Goal: Find specific page/section: Find specific page/section

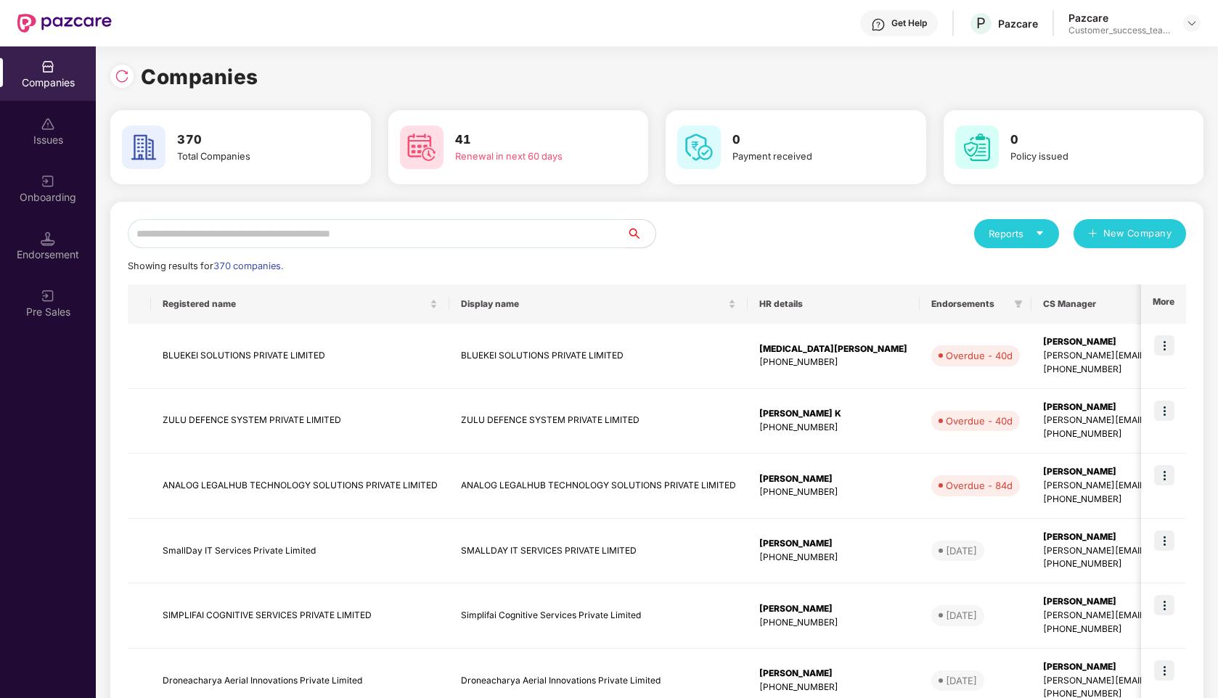
click at [444, 239] on input "text" at bounding box center [377, 233] width 499 height 29
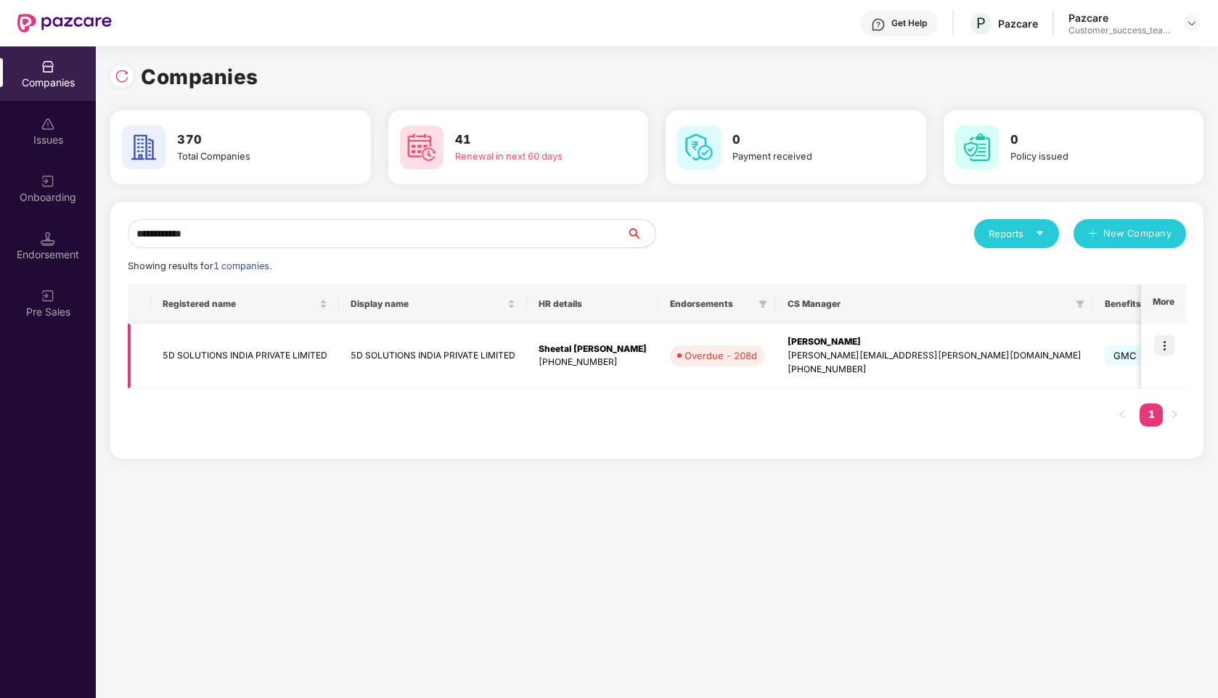
type input "**********"
click at [1161, 338] on img at bounding box center [1164, 345] width 20 height 20
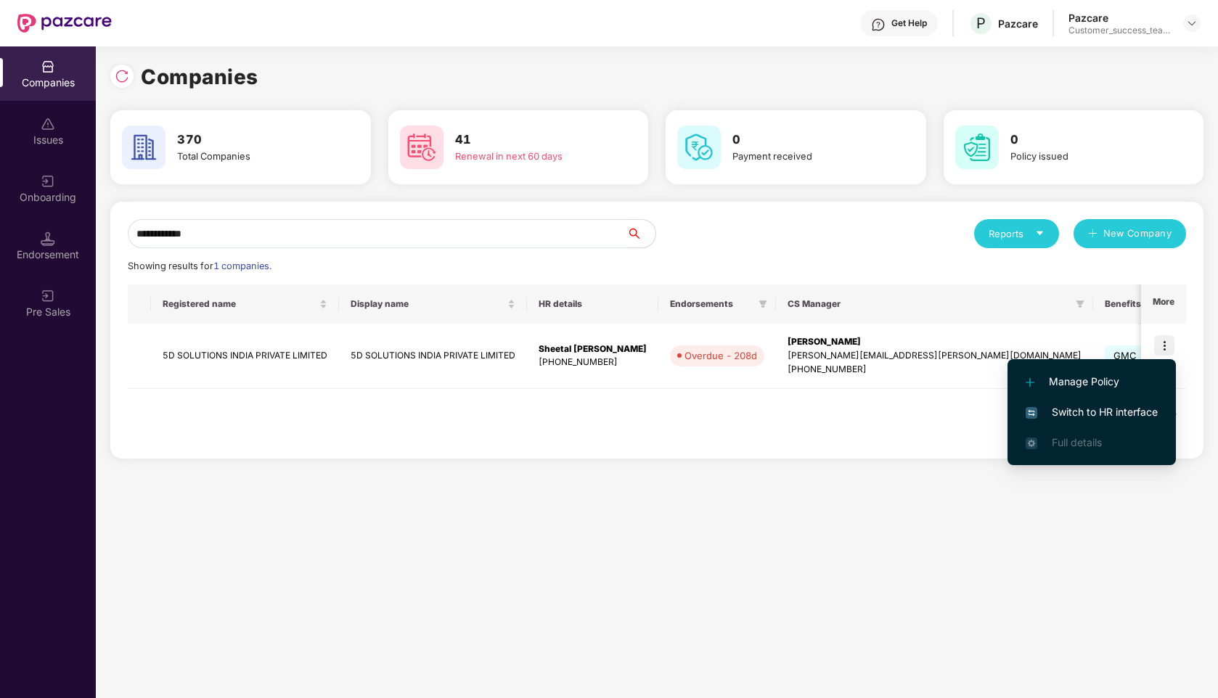
click at [1093, 409] on span "Switch to HR interface" at bounding box center [1092, 412] width 132 height 16
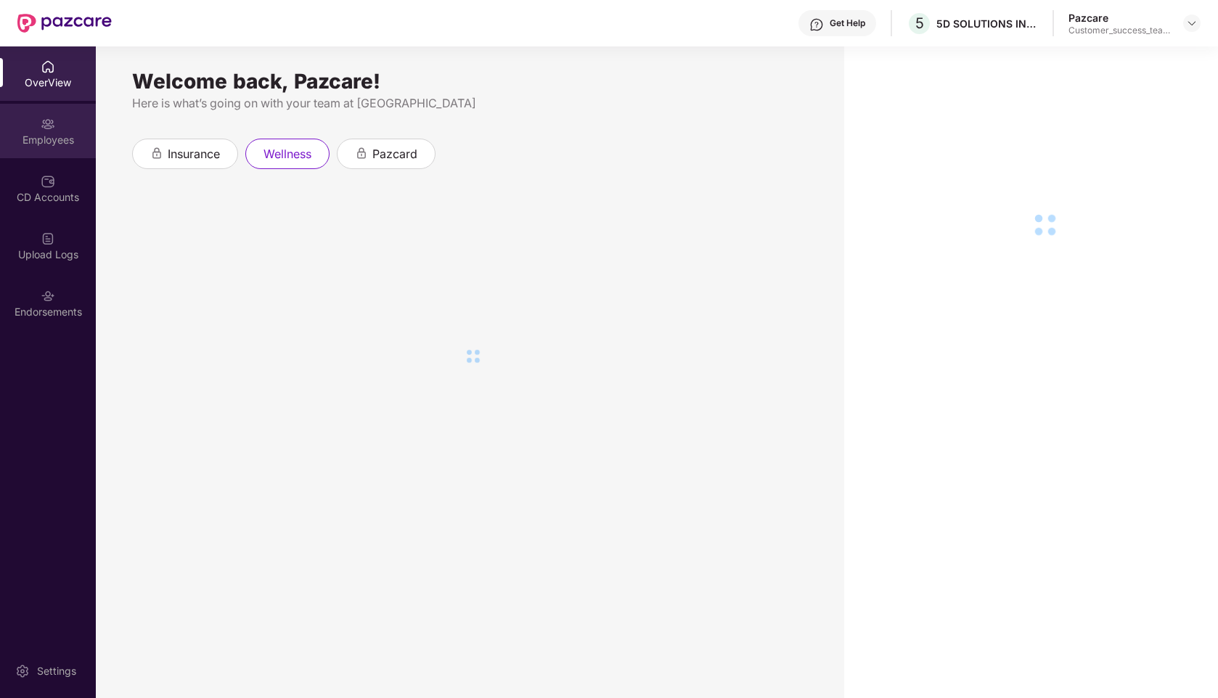
click at [52, 150] on div "Employees" at bounding box center [48, 131] width 96 height 54
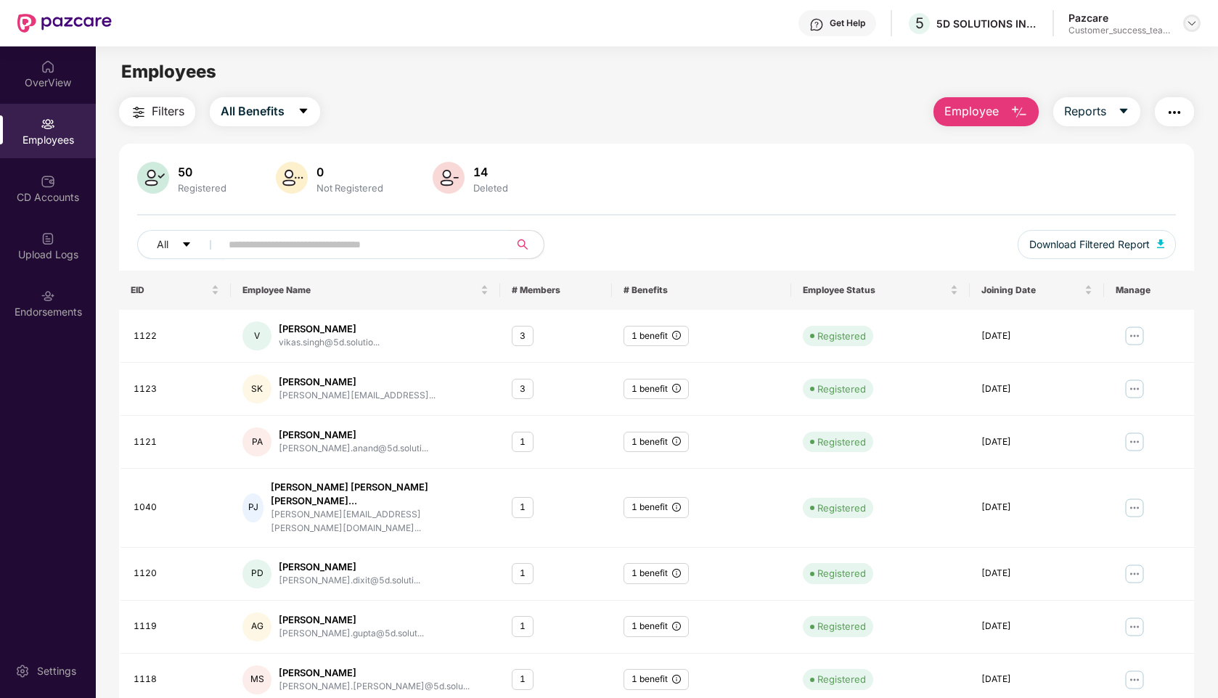
click at [1197, 18] on img at bounding box center [1192, 23] width 12 height 12
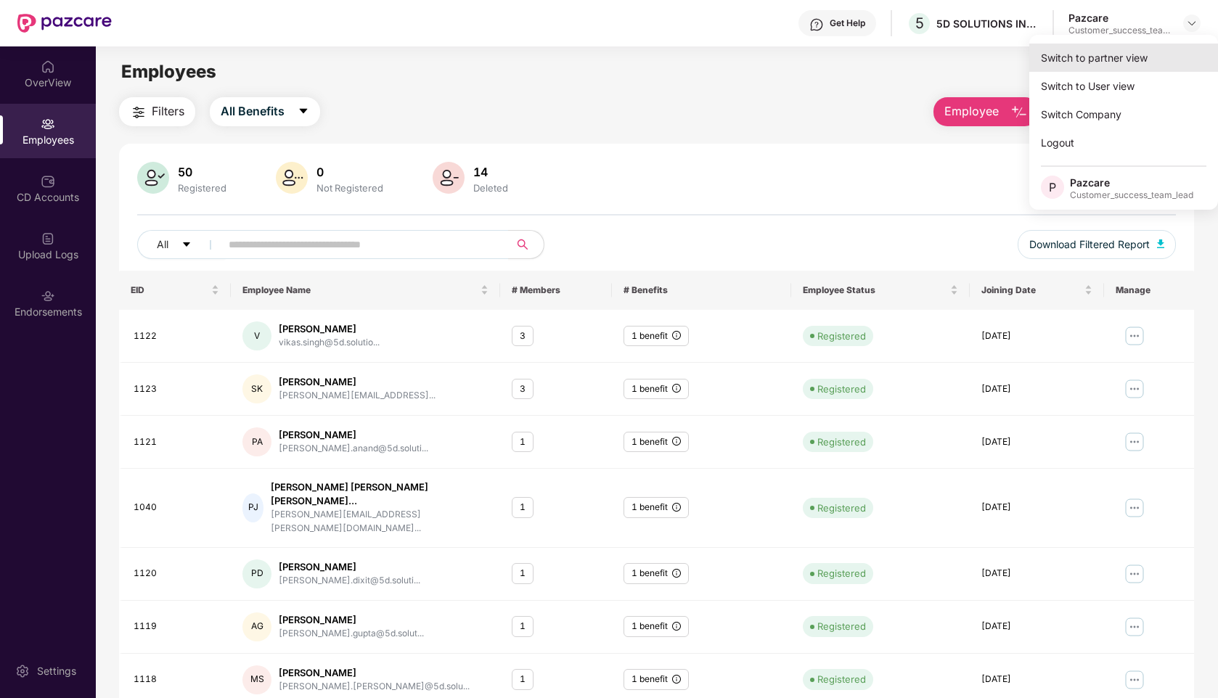
click at [1095, 52] on div "Switch to partner view" at bounding box center [1124, 58] width 189 height 28
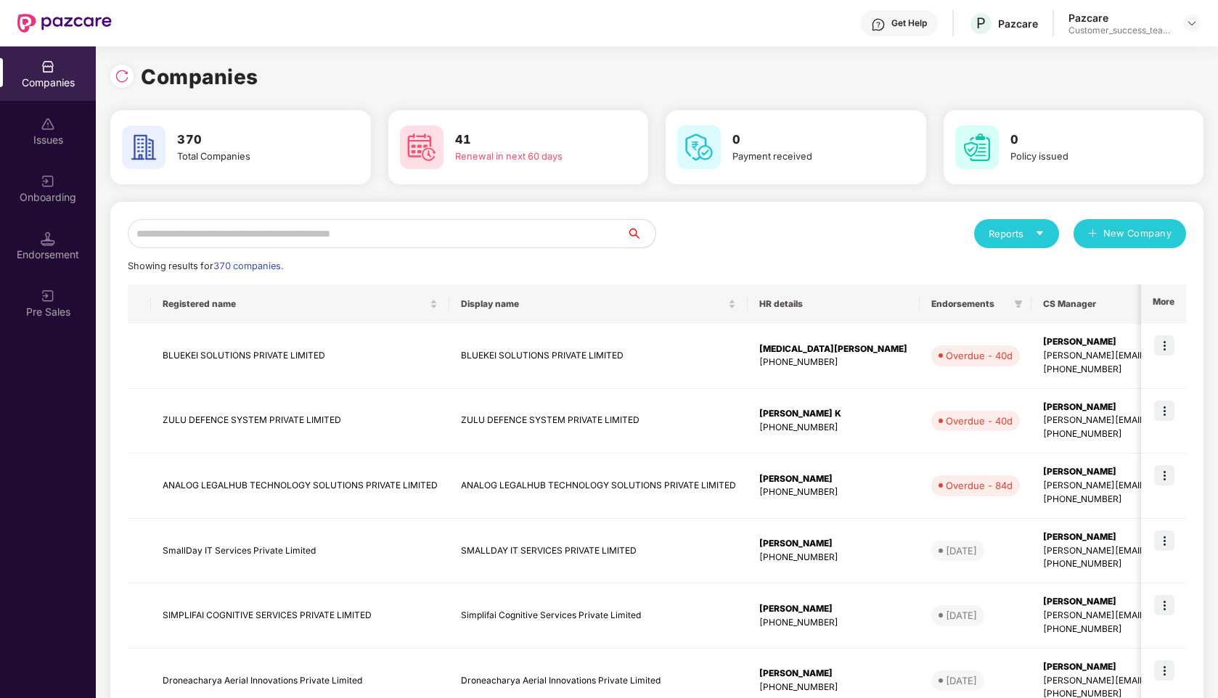
click at [347, 236] on input "text" at bounding box center [377, 233] width 499 height 29
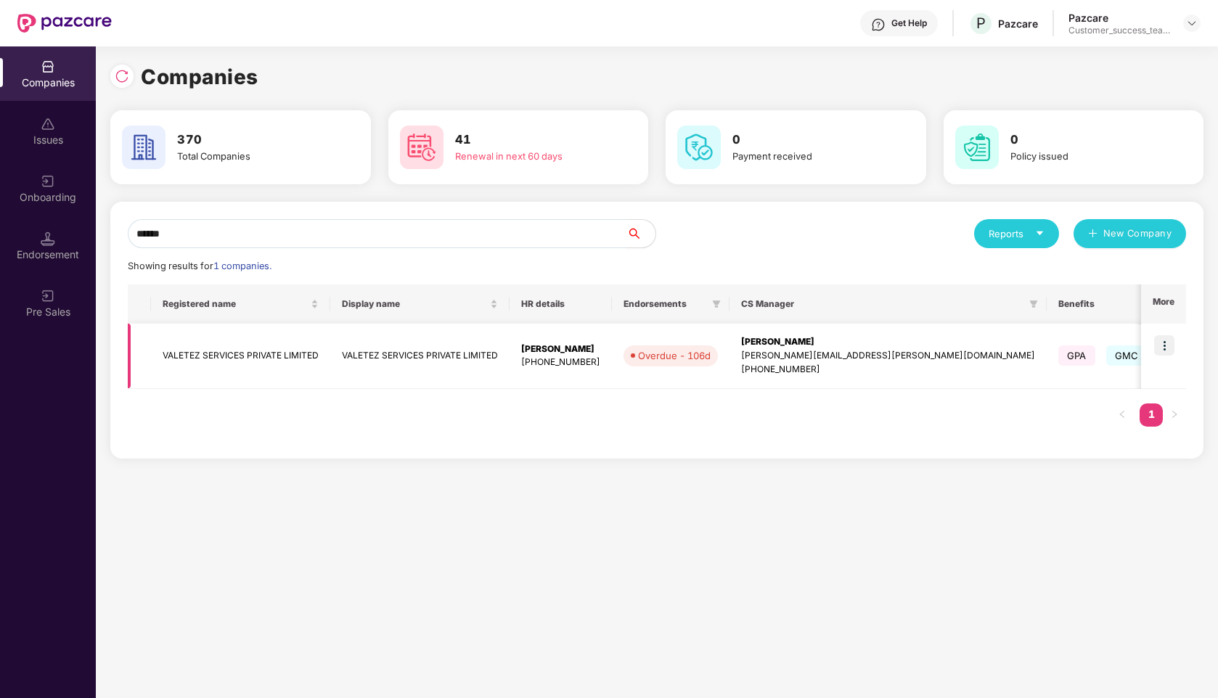
type input "******"
click at [1173, 350] on img at bounding box center [1164, 345] width 20 height 20
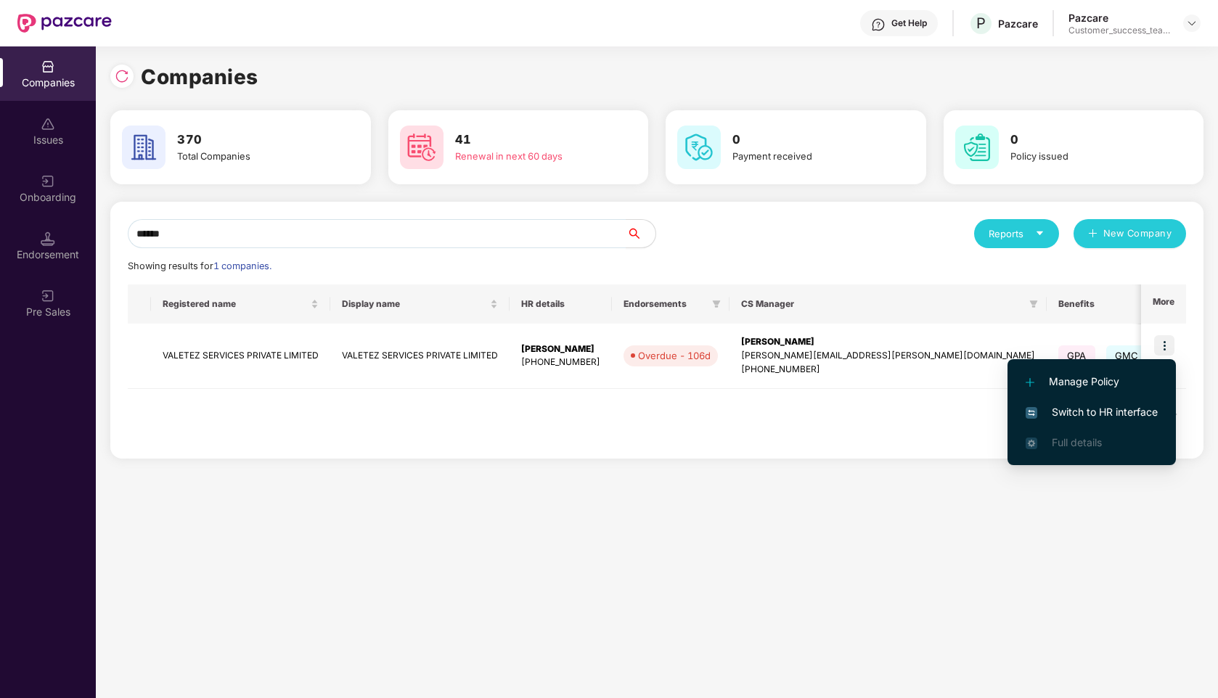
click at [1096, 420] on li "Switch to HR interface" at bounding box center [1092, 412] width 168 height 30
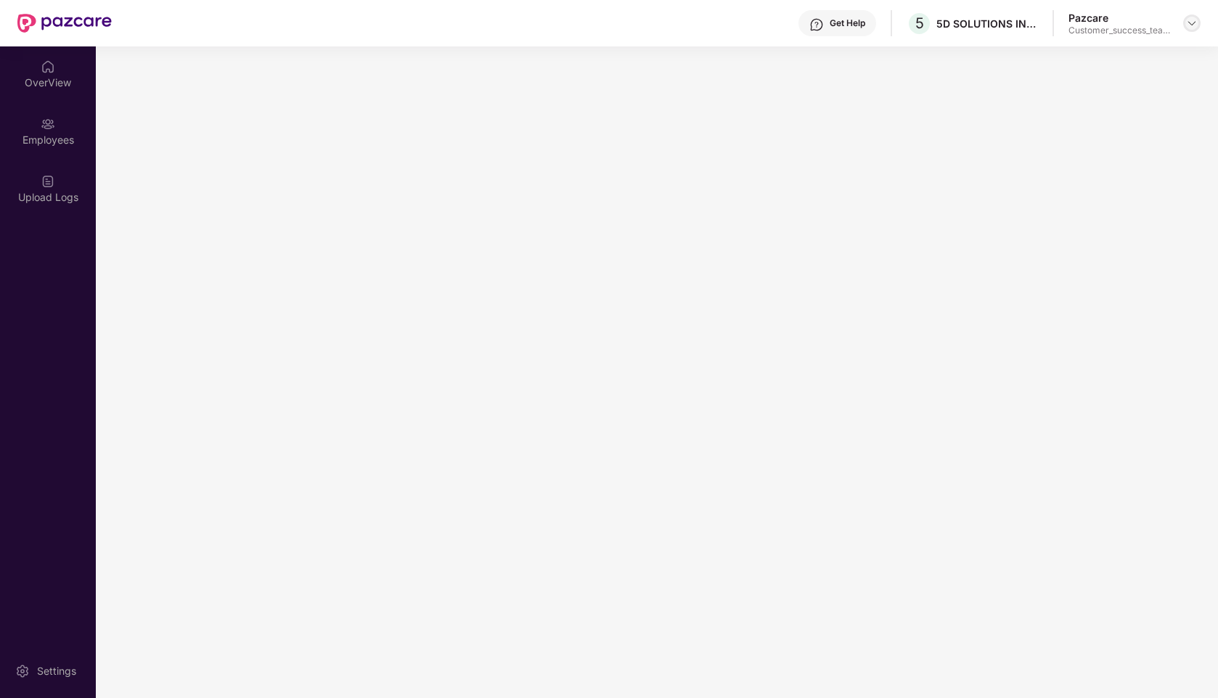
click at [1186, 23] on img at bounding box center [1192, 23] width 12 height 12
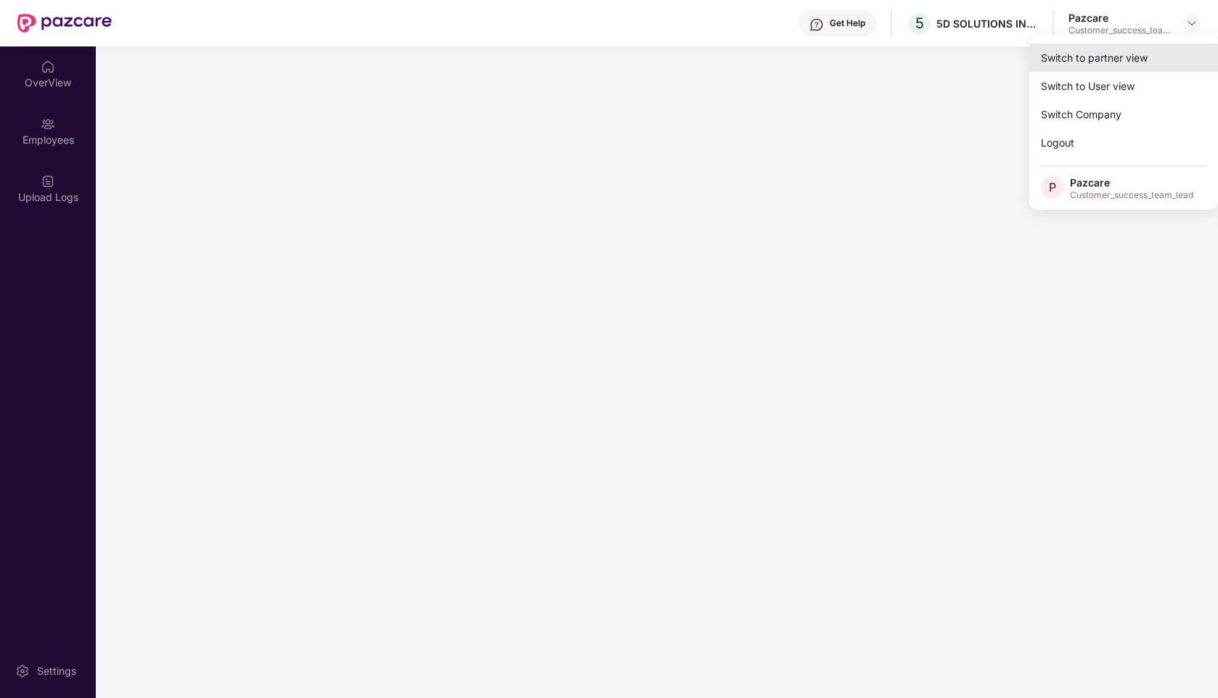
click at [1100, 46] on div "Switch to partner view" at bounding box center [1124, 58] width 189 height 28
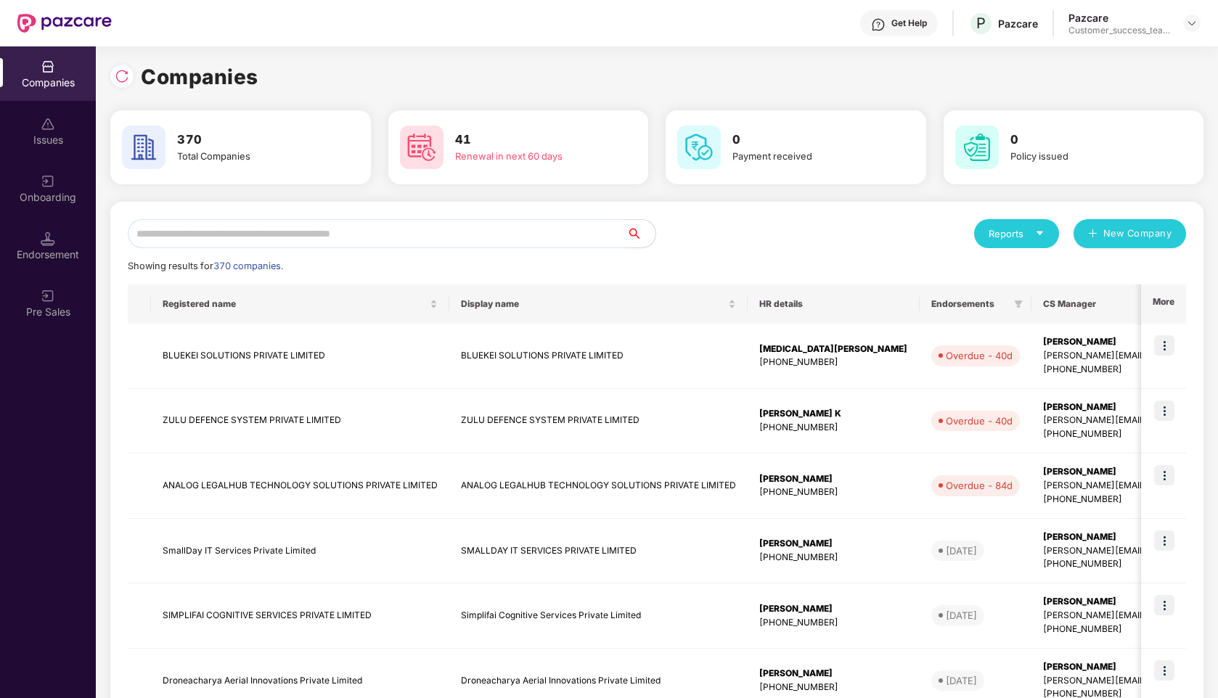
click at [525, 224] on input "text" at bounding box center [377, 233] width 499 height 29
type input "*"
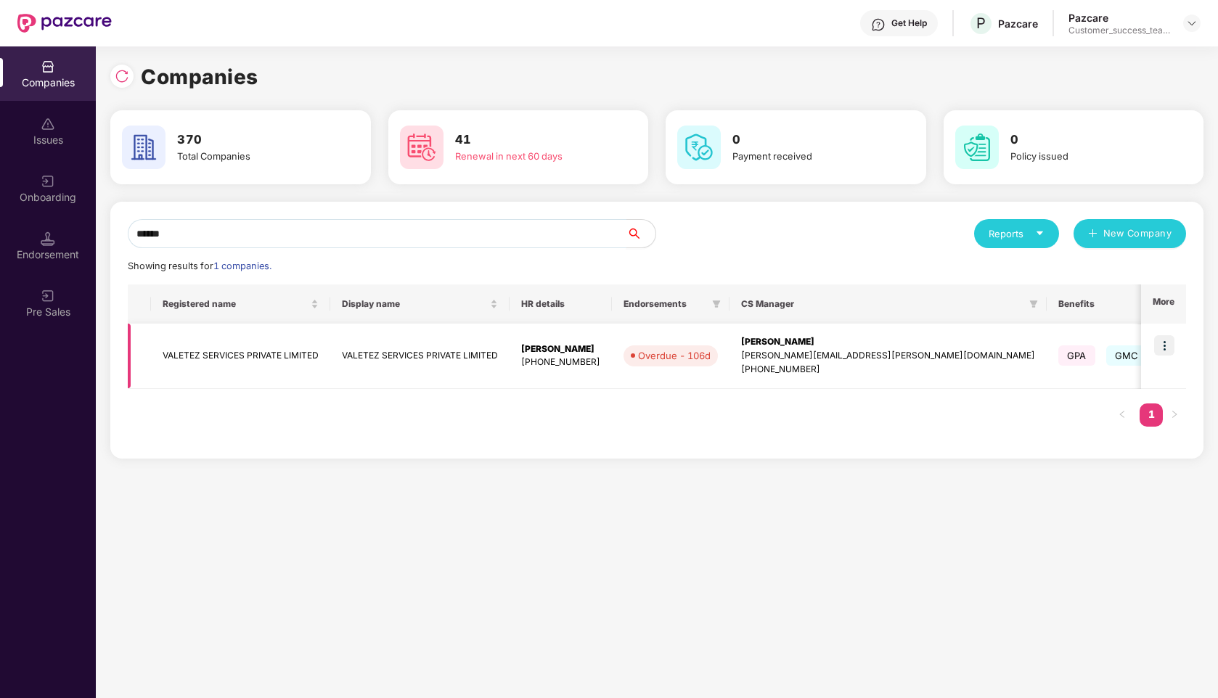
type input "******"
click at [1173, 340] on img at bounding box center [1164, 345] width 20 height 20
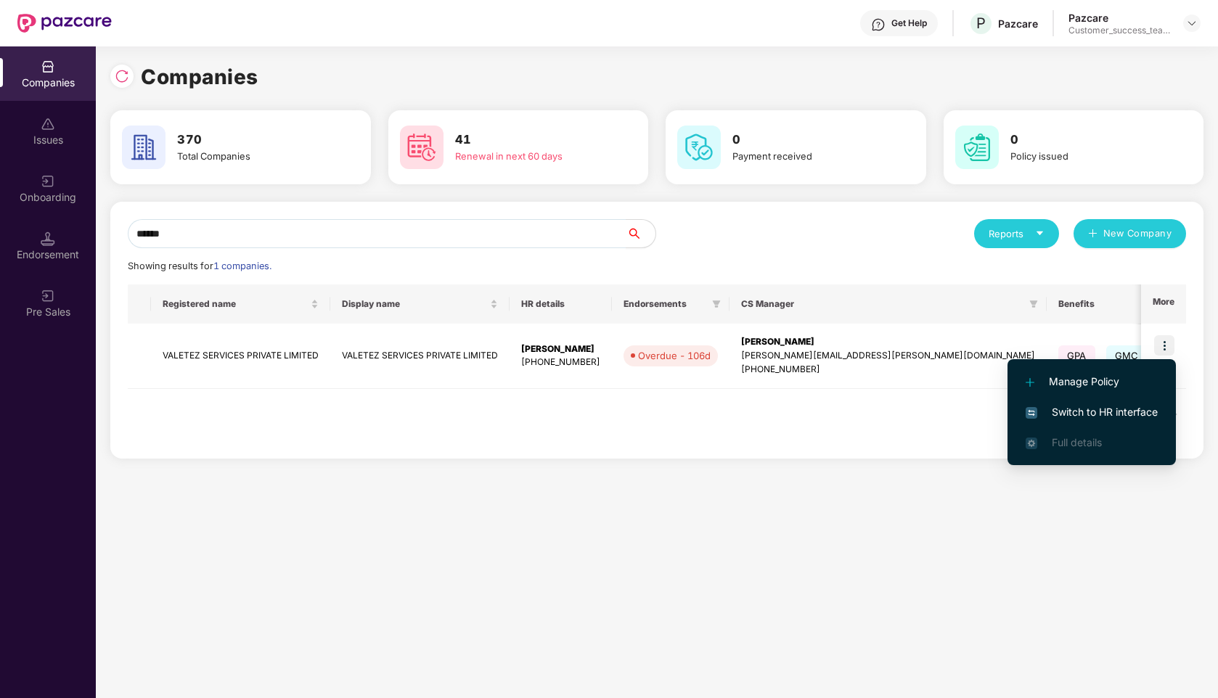
click at [1075, 418] on span "Switch to HR interface" at bounding box center [1092, 412] width 132 height 16
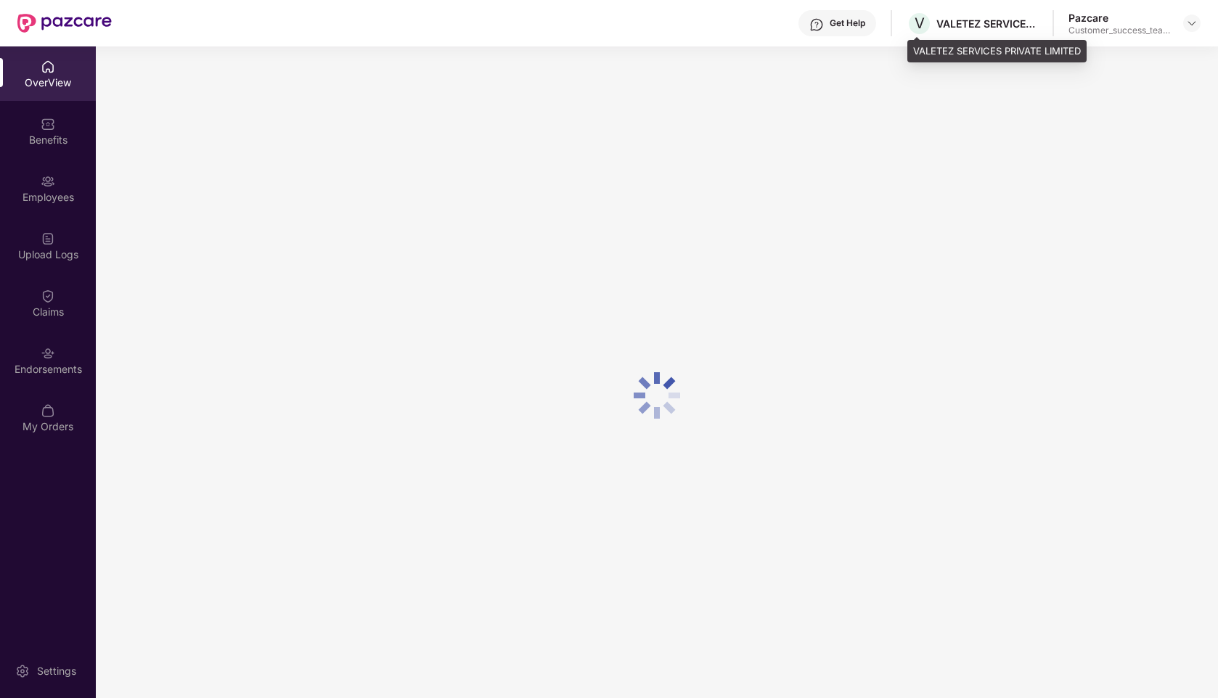
click at [961, 23] on div "VALETEZ SERVICES PRIVATE LIMITED" at bounding box center [988, 24] width 102 height 14
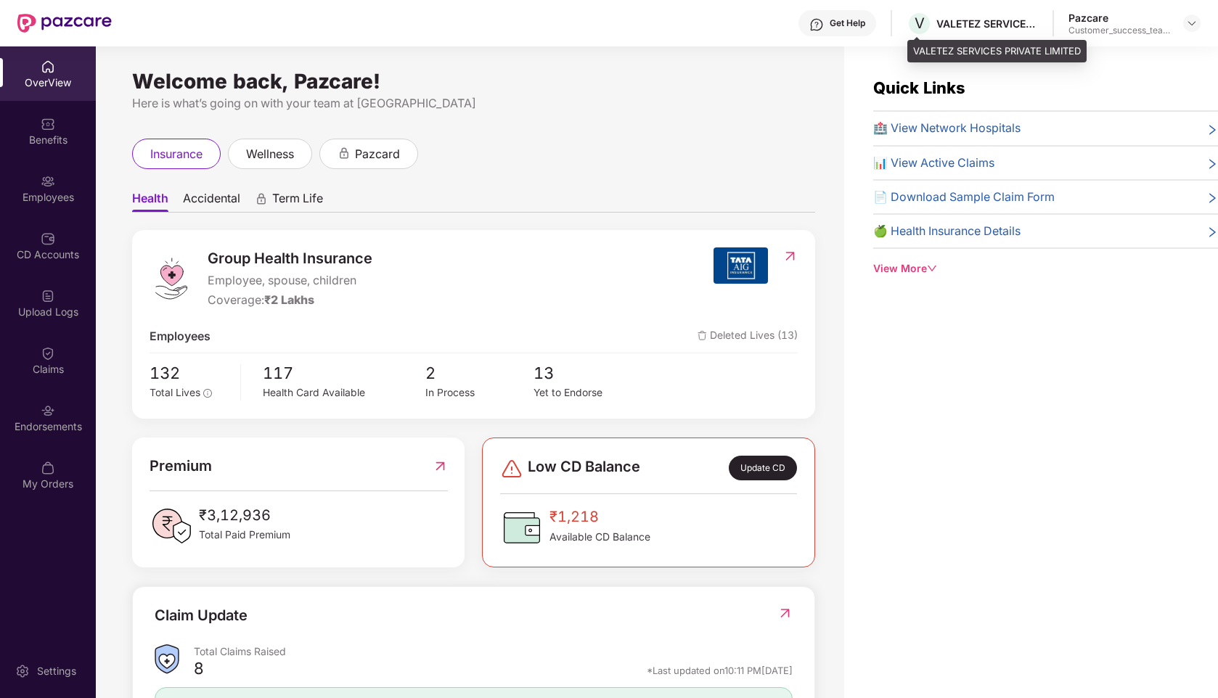
click at [957, 25] on div "VALETEZ SERVICES PRIVATE LIMITED" at bounding box center [988, 24] width 102 height 14
click at [920, 25] on span "V" at bounding box center [920, 23] width 10 height 17
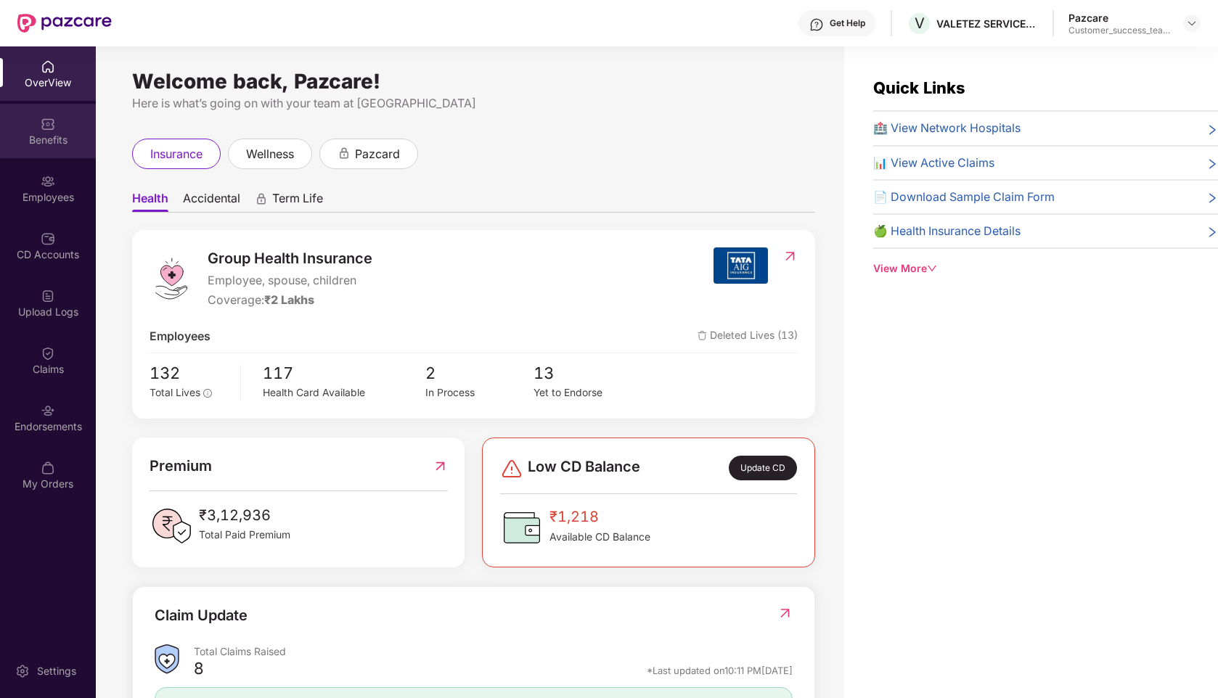
click at [38, 131] on div "Benefits" at bounding box center [48, 131] width 96 height 54
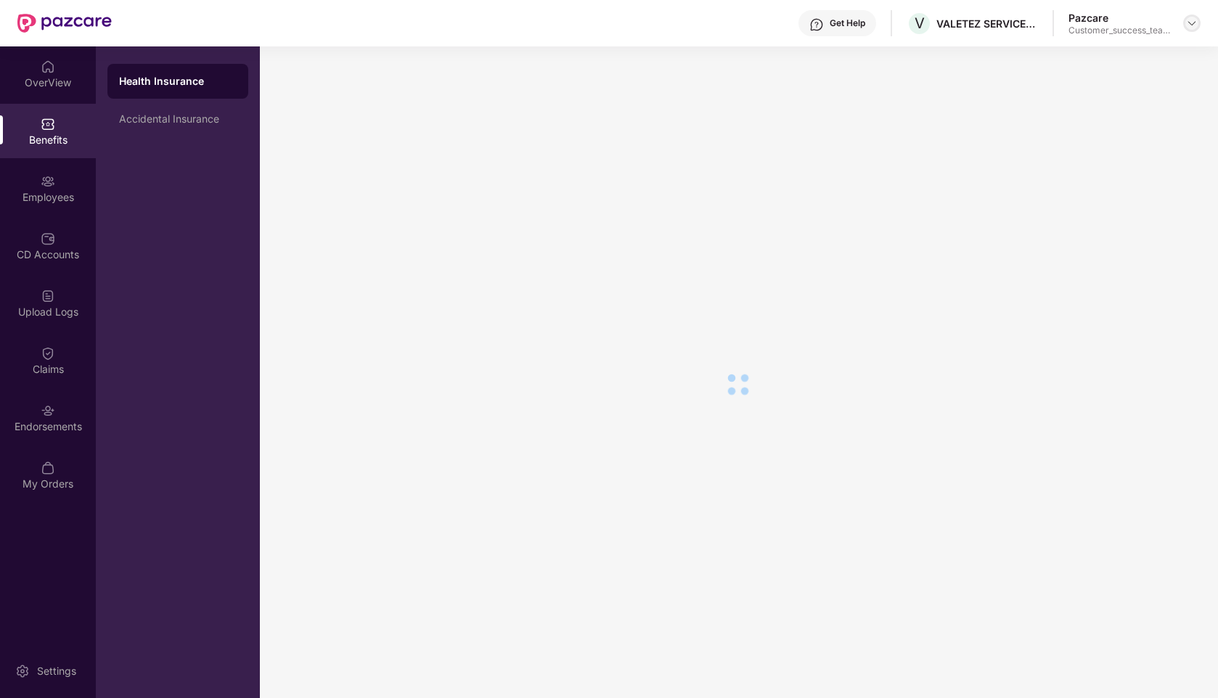
click at [1189, 23] on img at bounding box center [1192, 23] width 12 height 12
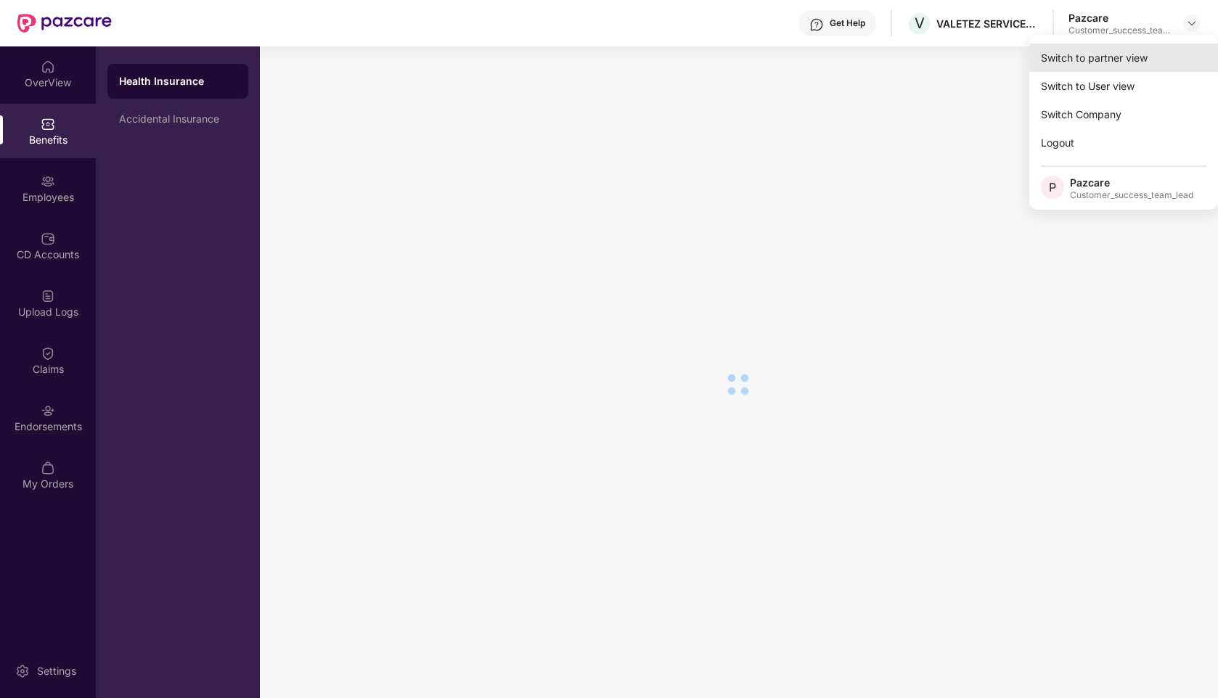
click at [1067, 60] on div "Switch to partner view" at bounding box center [1124, 58] width 189 height 28
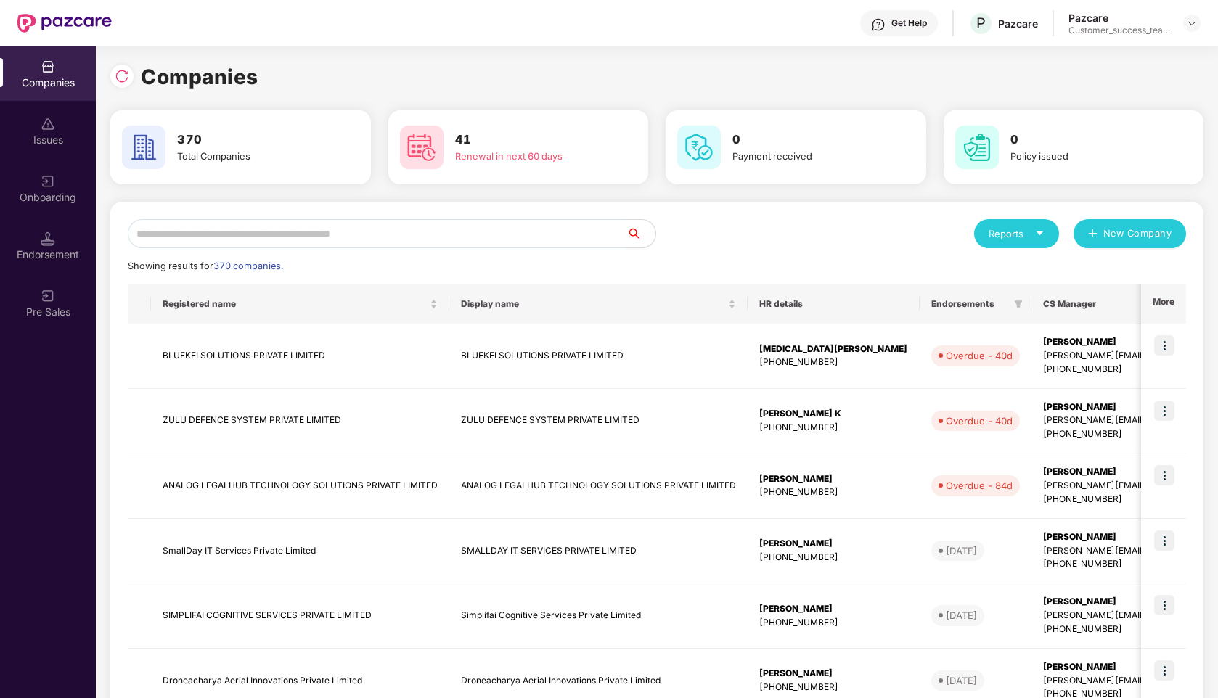
click at [285, 229] on input "text" at bounding box center [377, 233] width 499 height 29
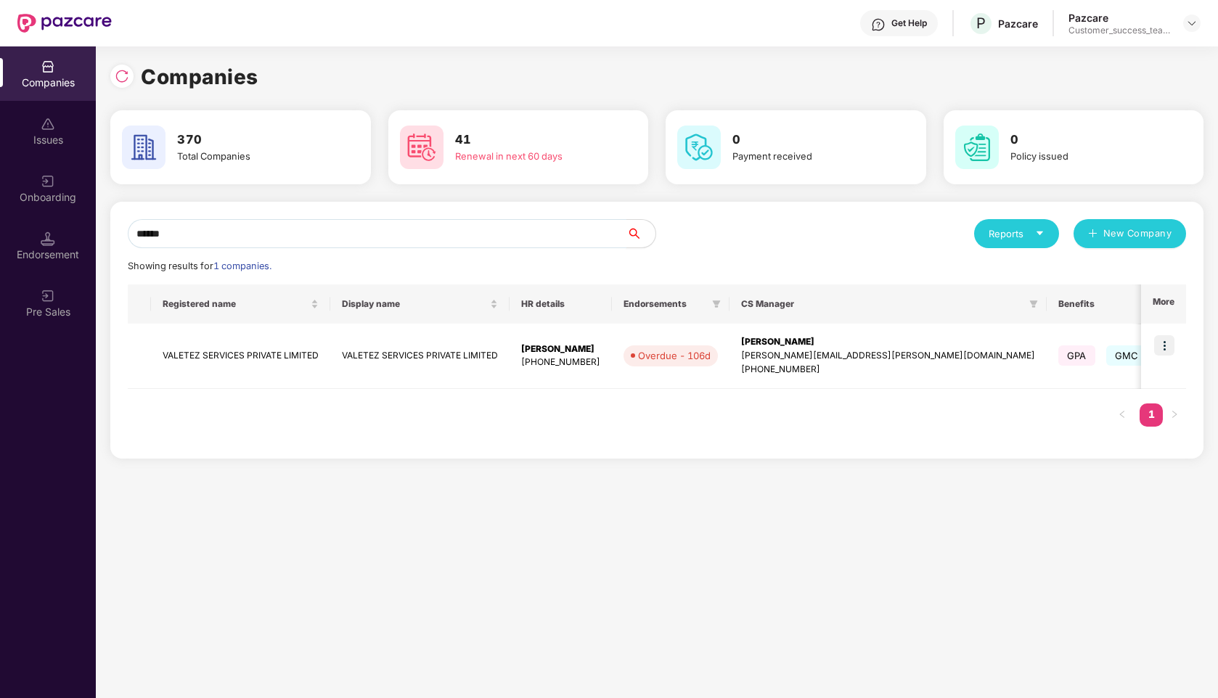
type input "******"
click at [1194, 23] on img at bounding box center [1192, 23] width 12 height 12
click at [1130, 50] on div "Admin view" at bounding box center [1125, 58] width 189 height 28
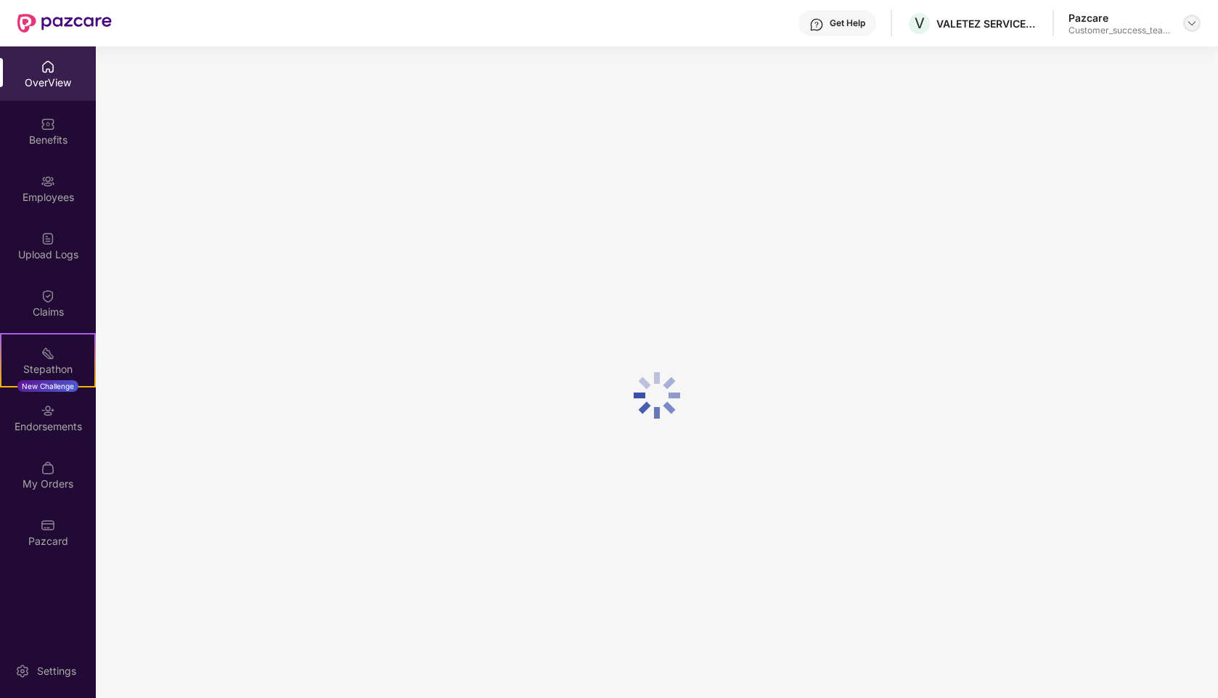
click at [1188, 21] on img at bounding box center [1192, 23] width 12 height 12
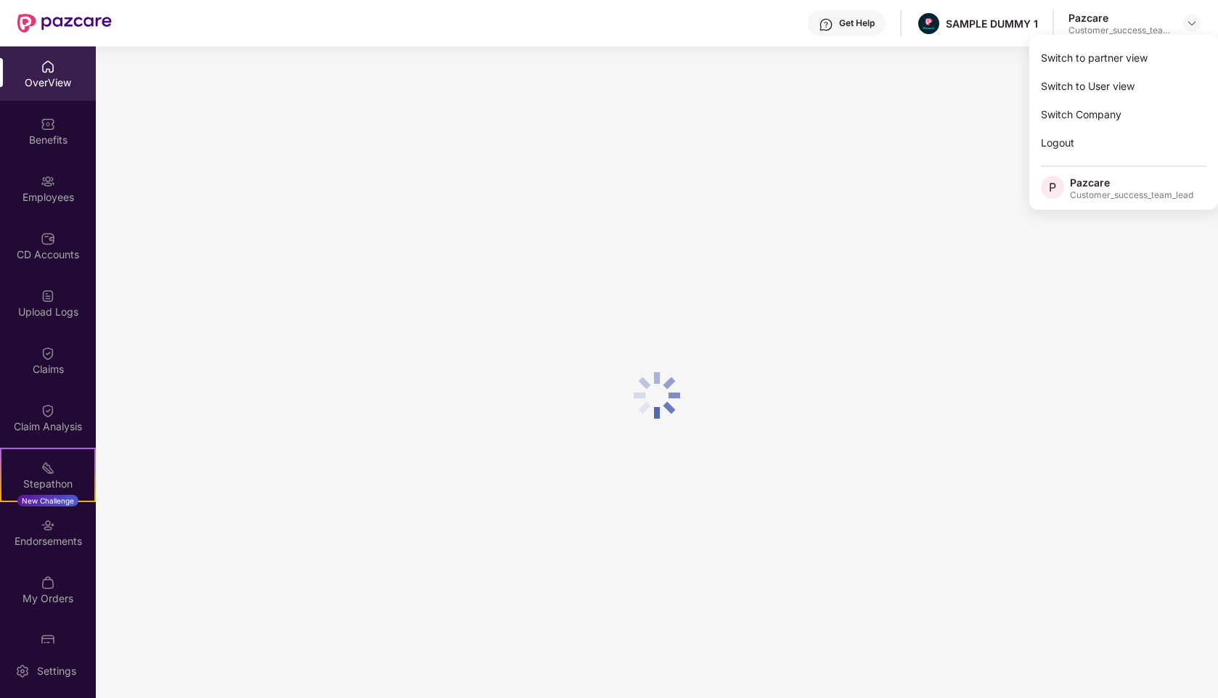
click at [1053, 57] on div "Switch to partner view" at bounding box center [1124, 58] width 189 height 28
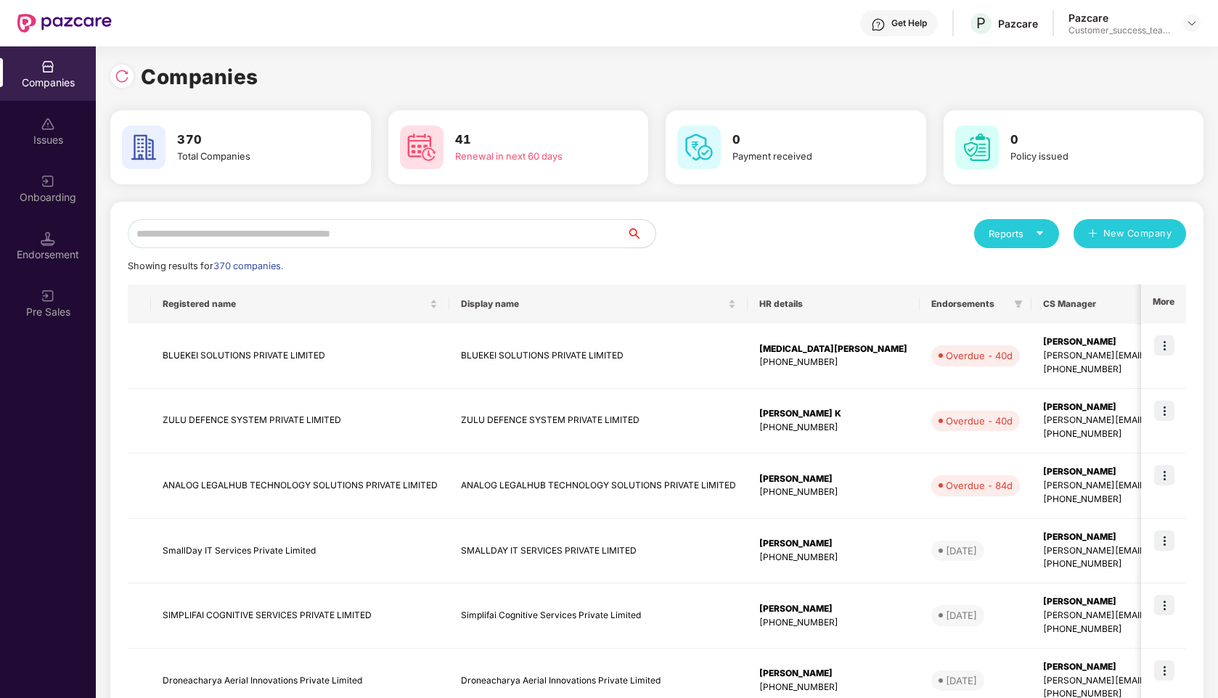
click at [328, 227] on input "text" at bounding box center [377, 233] width 499 height 29
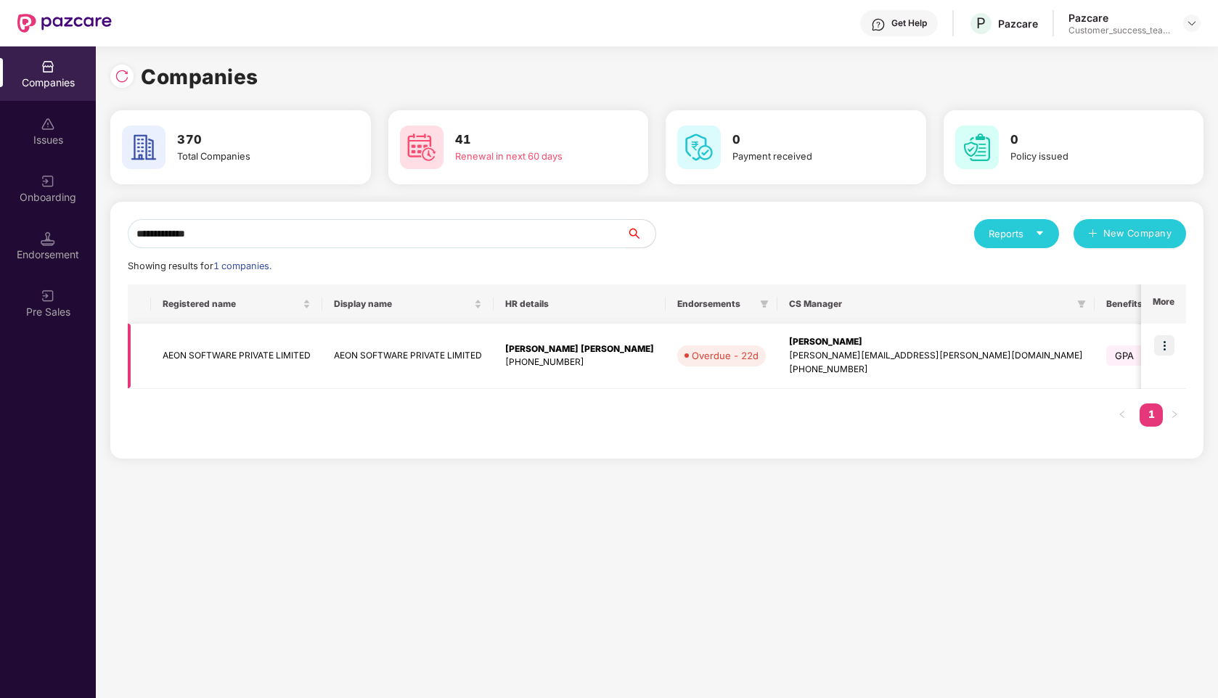
type input "**********"
click at [1169, 348] on img at bounding box center [1164, 345] width 20 height 20
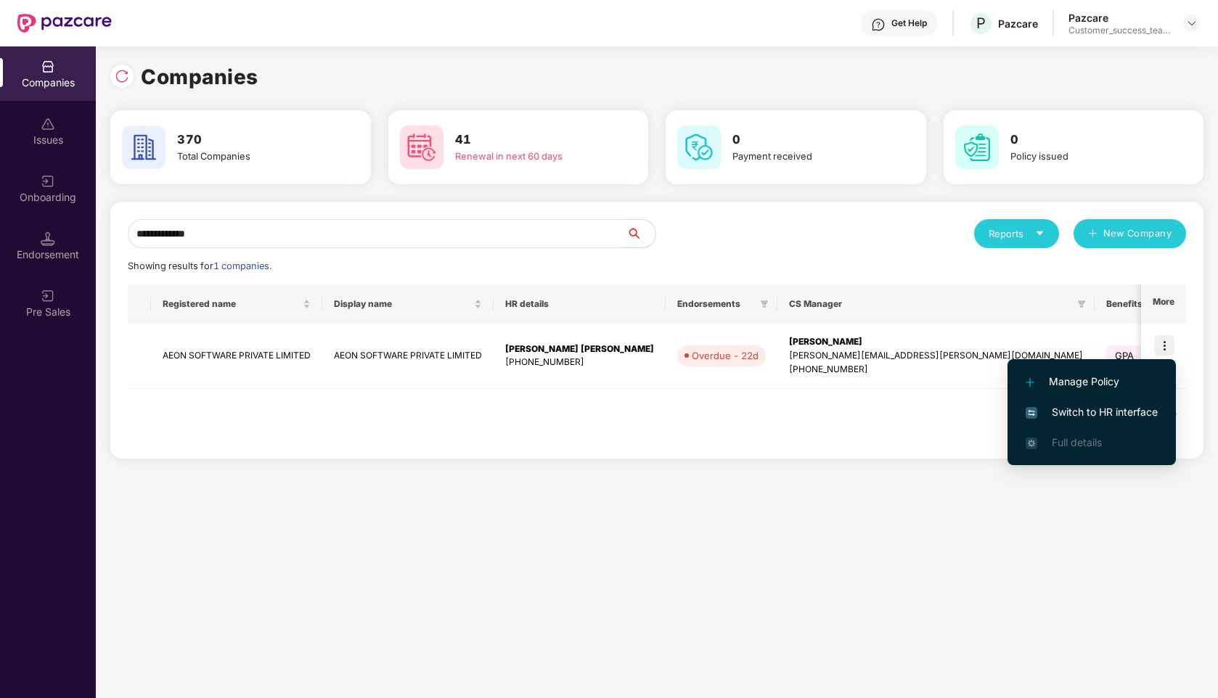
click at [1090, 410] on span "Switch to HR interface" at bounding box center [1092, 412] width 132 height 16
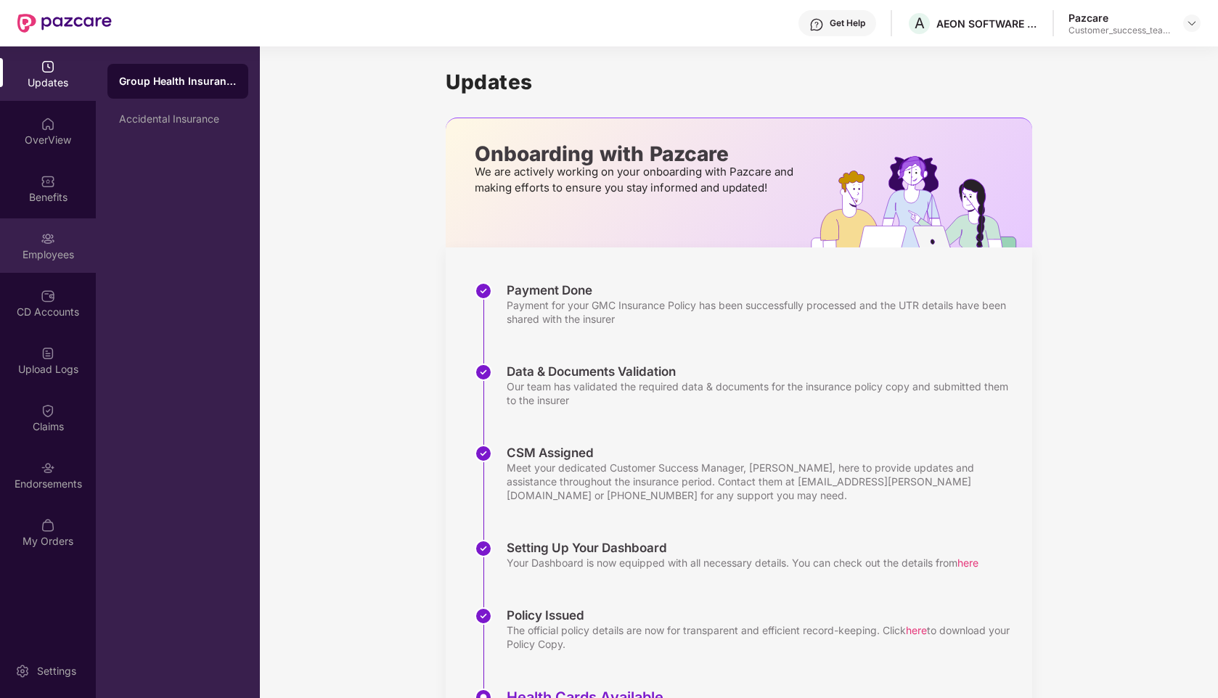
click at [42, 249] on div "Employees" at bounding box center [48, 255] width 96 height 15
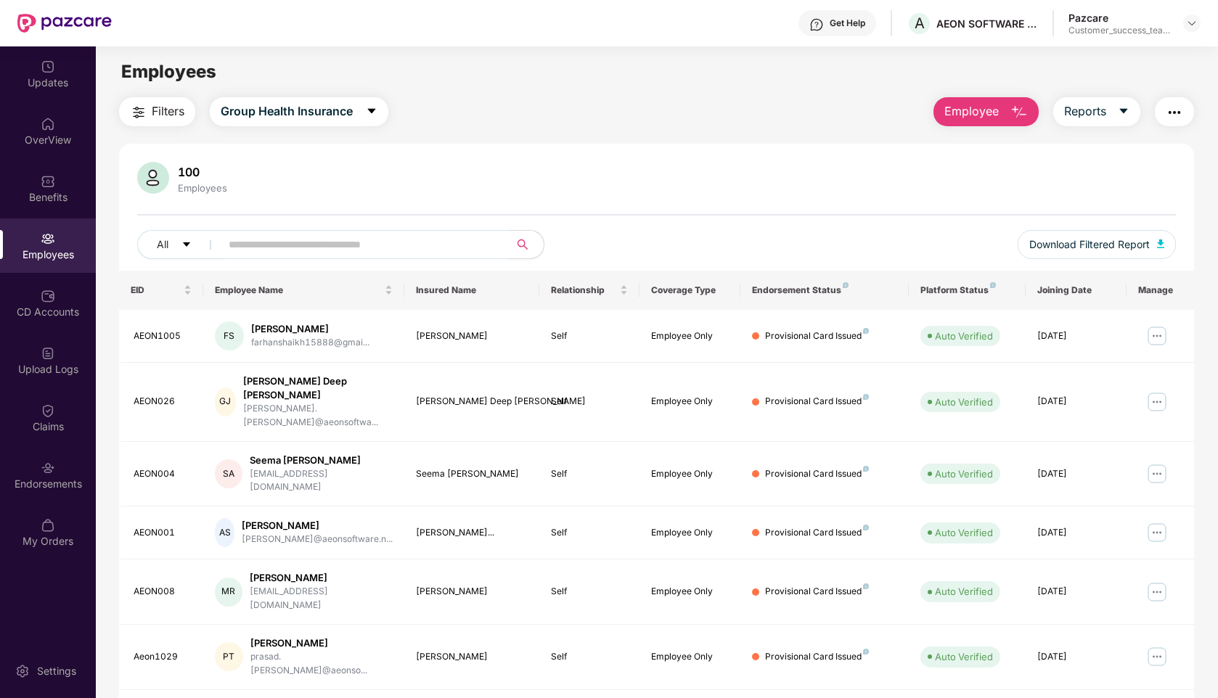
scroll to position [4, 0]
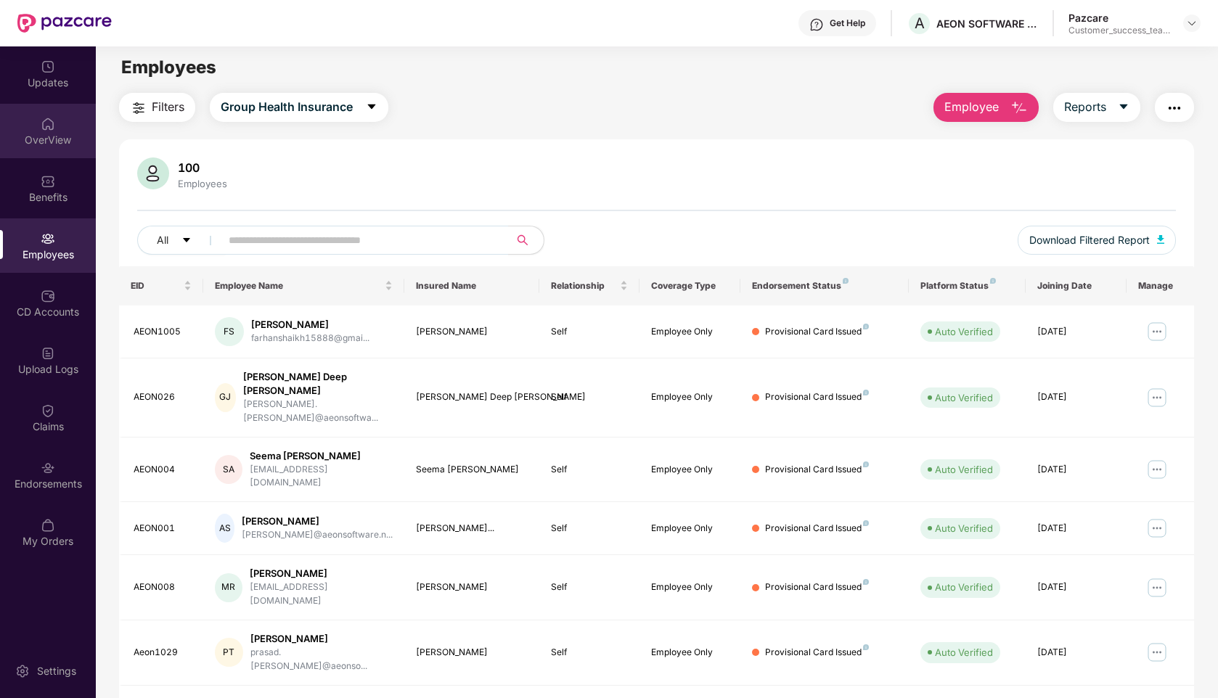
click at [38, 143] on div "OverView" at bounding box center [48, 140] width 96 height 15
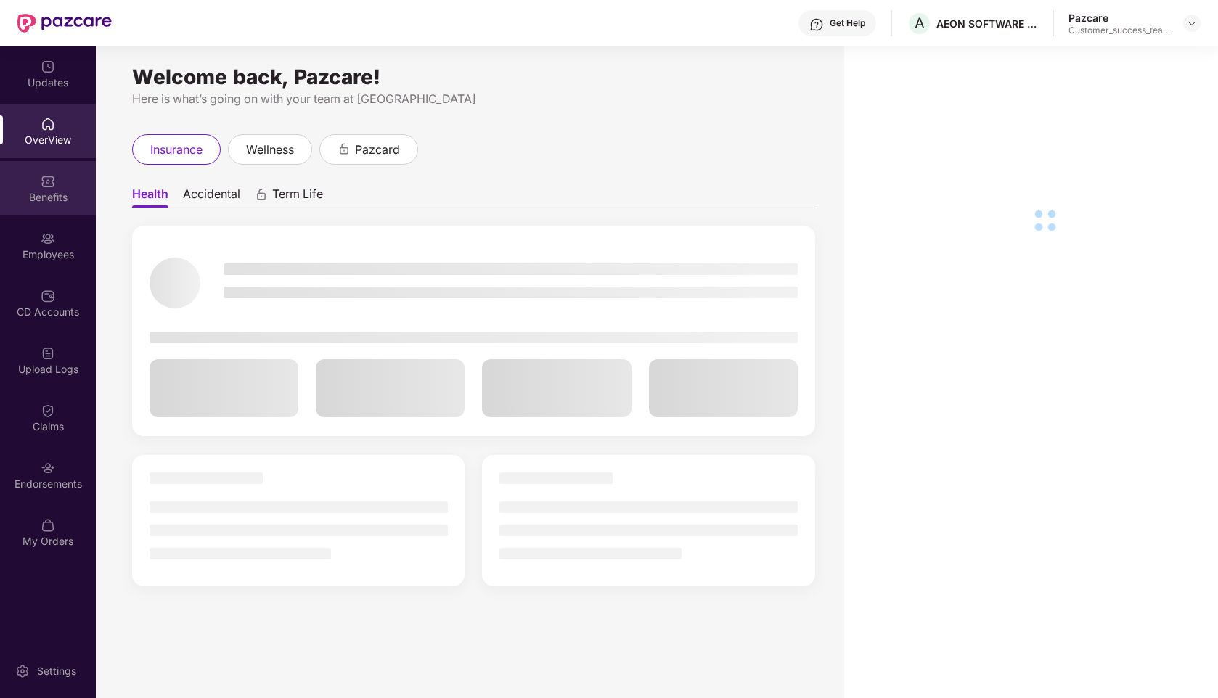
click at [49, 192] on div "Benefits" at bounding box center [48, 197] width 96 height 15
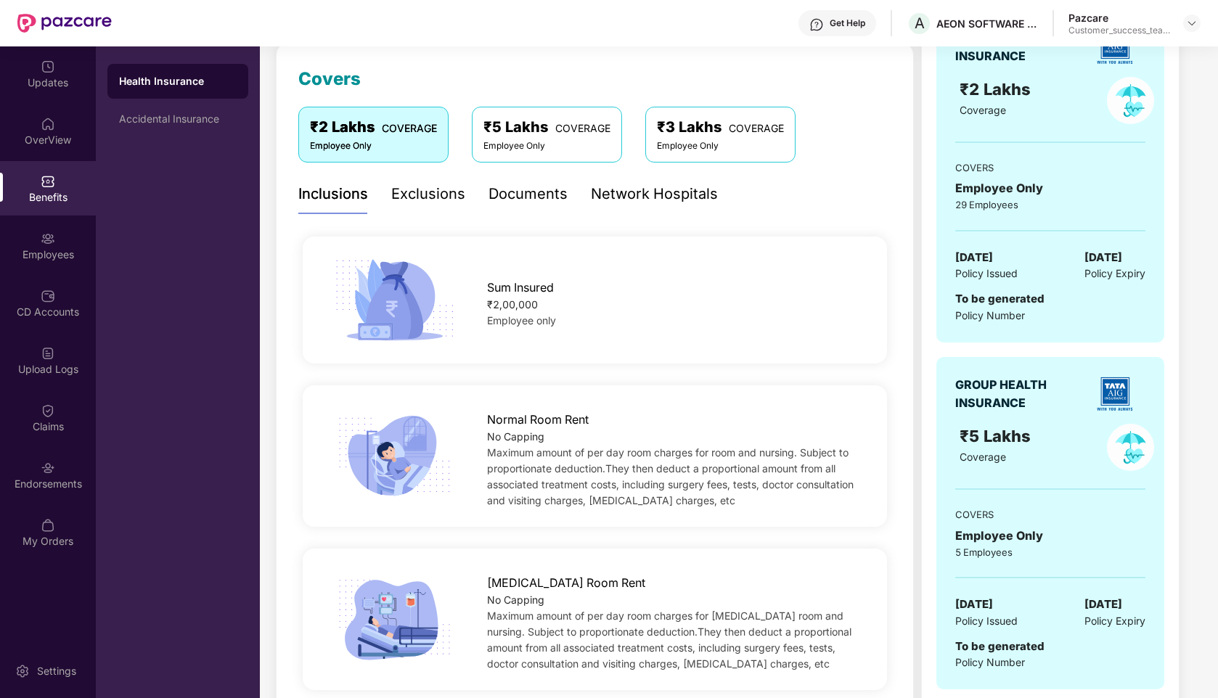
scroll to position [33, 0]
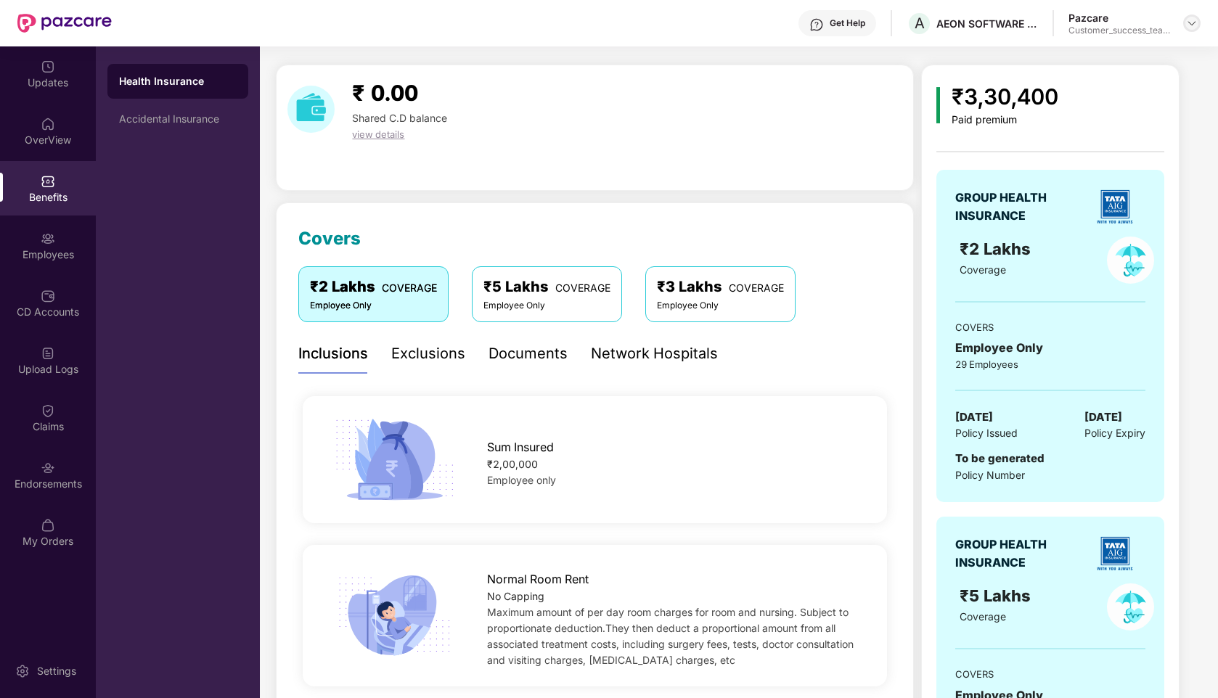
click at [1192, 16] on div at bounding box center [1191, 23] width 17 height 17
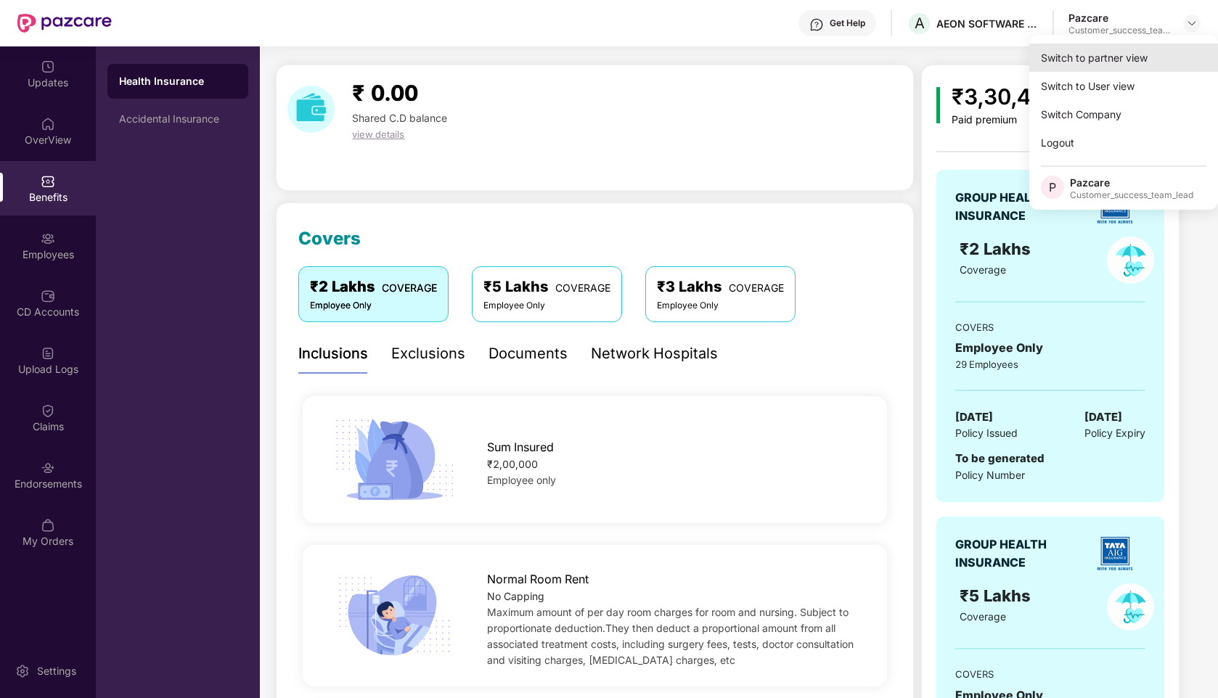
click at [1088, 60] on div "Switch to partner view" at bounding box center [1124, 58] width 189 height 28
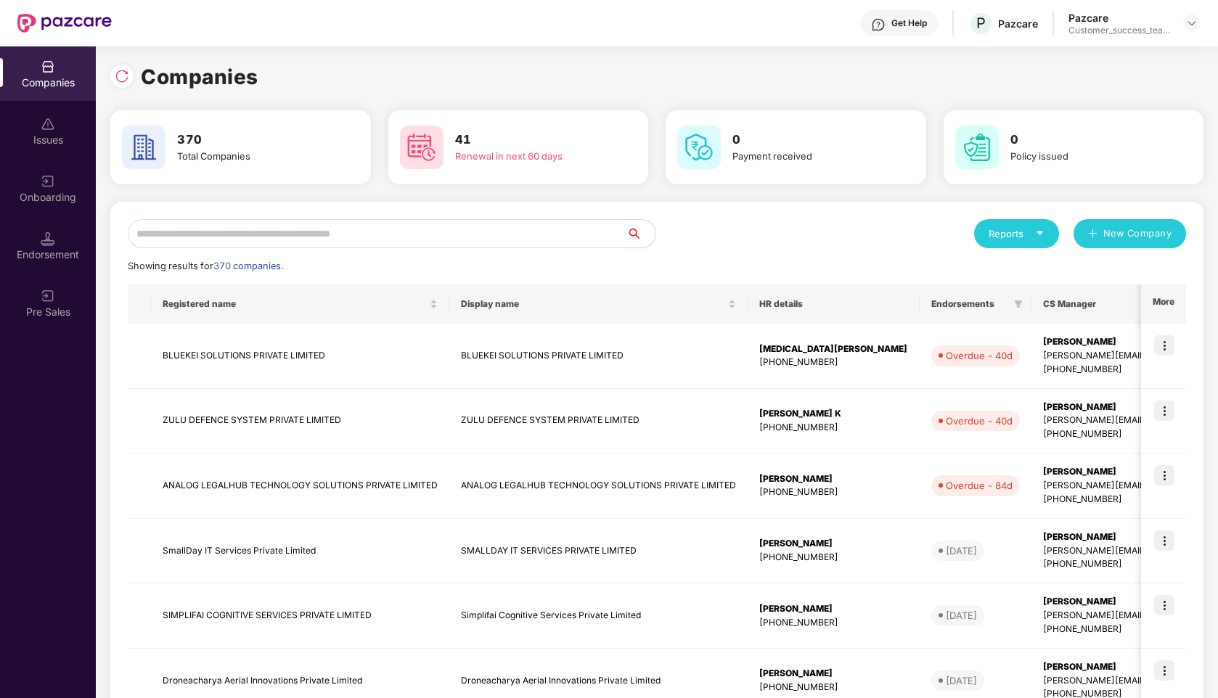
click at [200, 237] on input "text" at bounding box center [377, 233] width 499 height 29
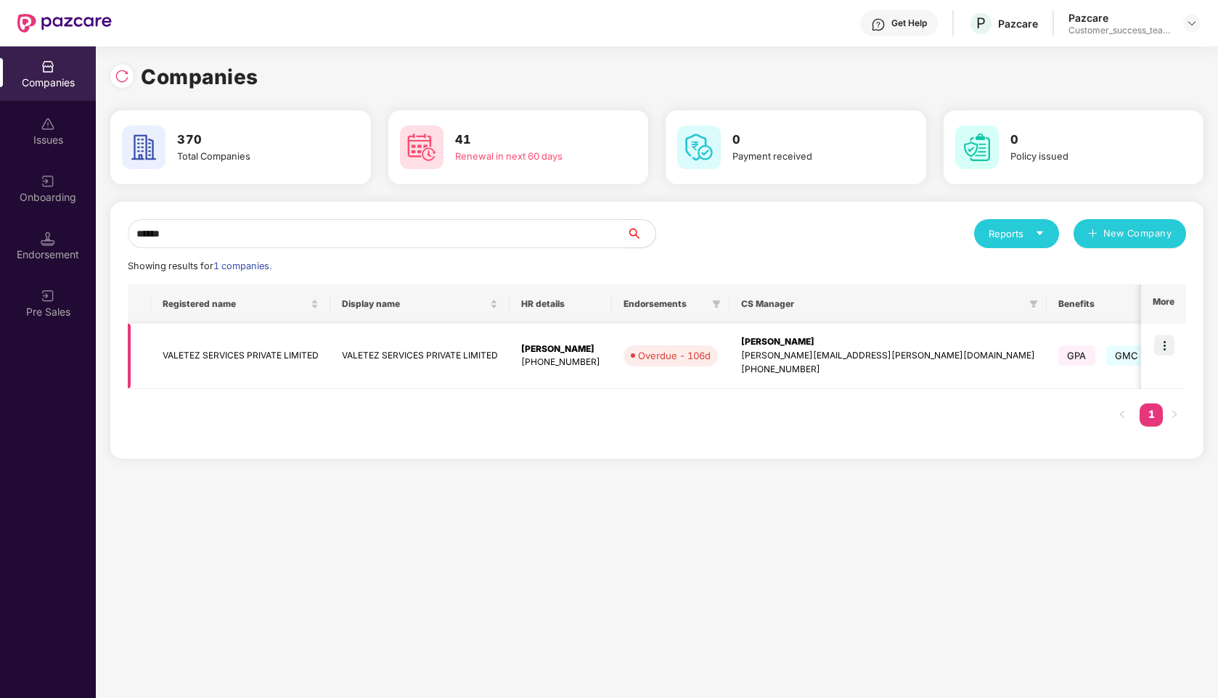
type input "******"
click at [1173, 344] on img at bounding box center [1164, 345] width 20 height 20
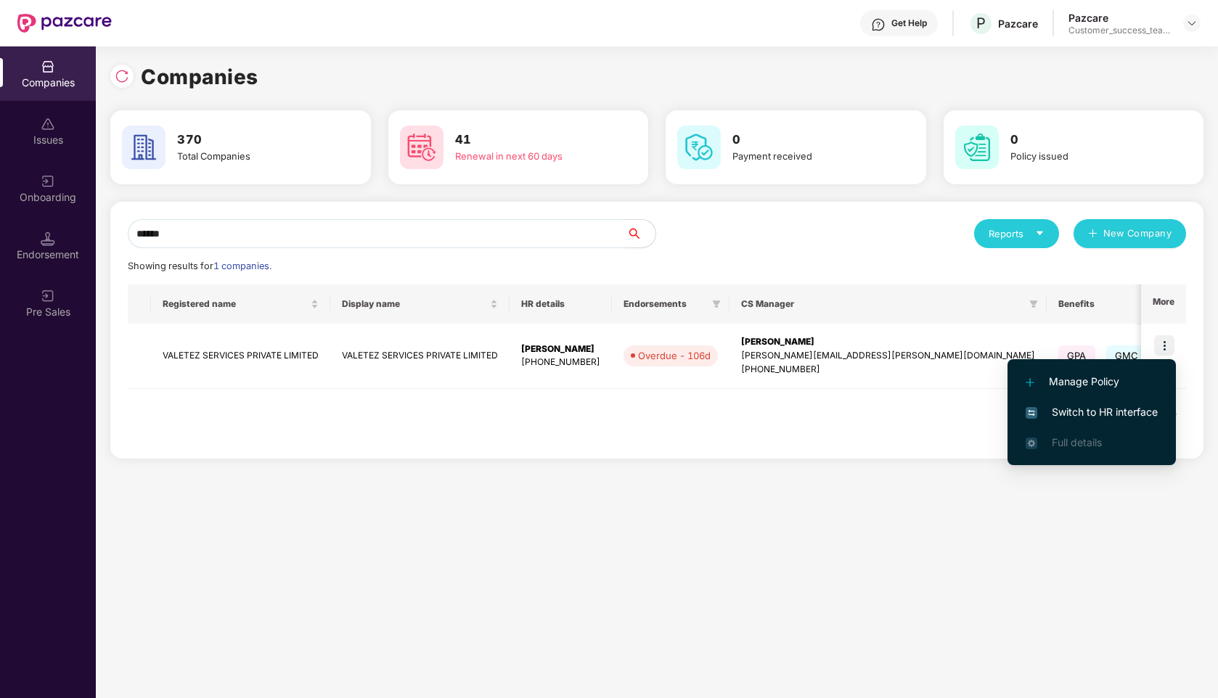
click at [1096, 409] on span "Switch to HR interface" at bounding box center [1092, 412] width 132 height 16
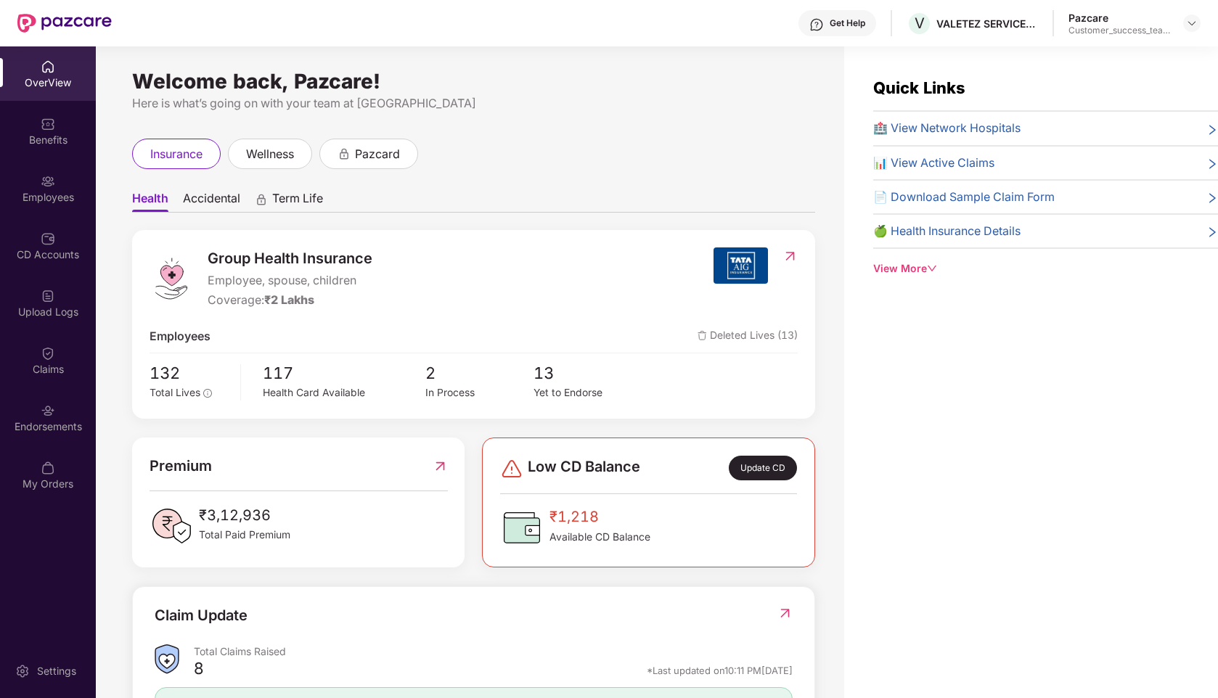
click at [52, 188] on img at bounding box center [48, 181] width 15 height 15
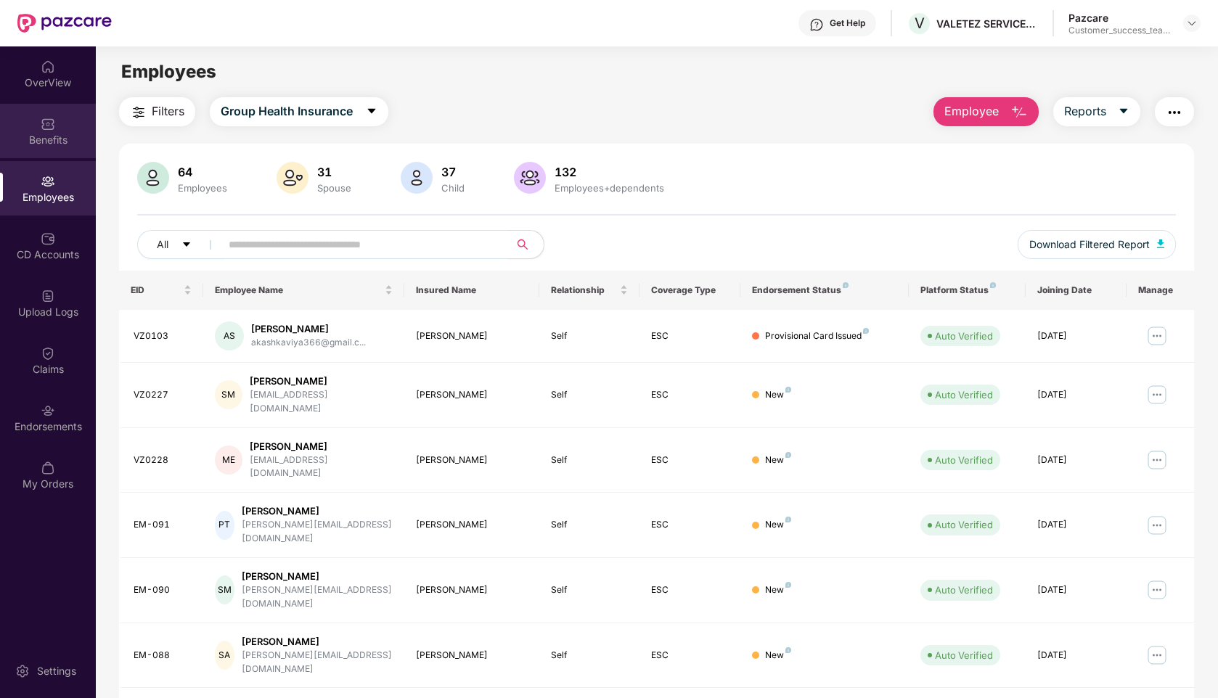
click at [45, 134] on div "Benefits" at bounding box center [48, 140] width 96 height 15
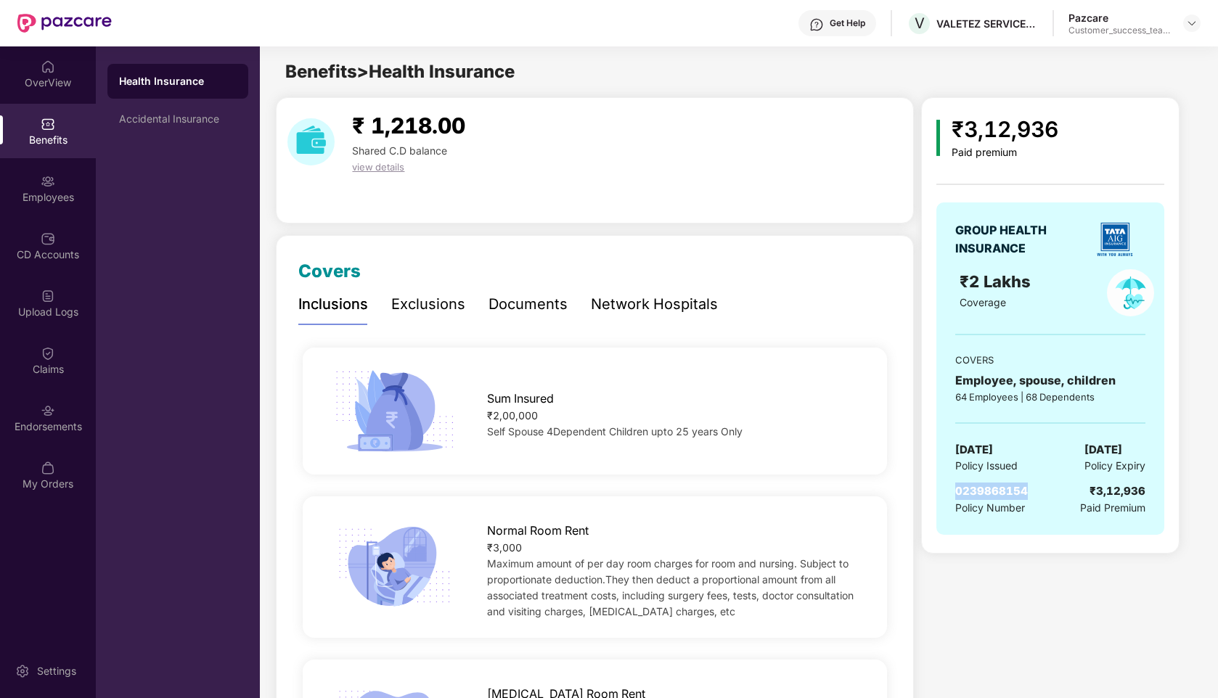
drag, startPoint x: 1035, startPoint y: 490, endPoint x: 954, endPoint y: 495, distance: 81.5
click at [954, 495] on div "GROUP HEALTH INSURANCE ₹2 Lakhs Coverage COVERS Employee, spouse, children 64 E…" at bounding box center [1051, 369] width 228 height 333
copy span "0239868154"
click at [176, 119] on div "Accidental Insurance" at bounding box center [178, 119] width 118 height 12
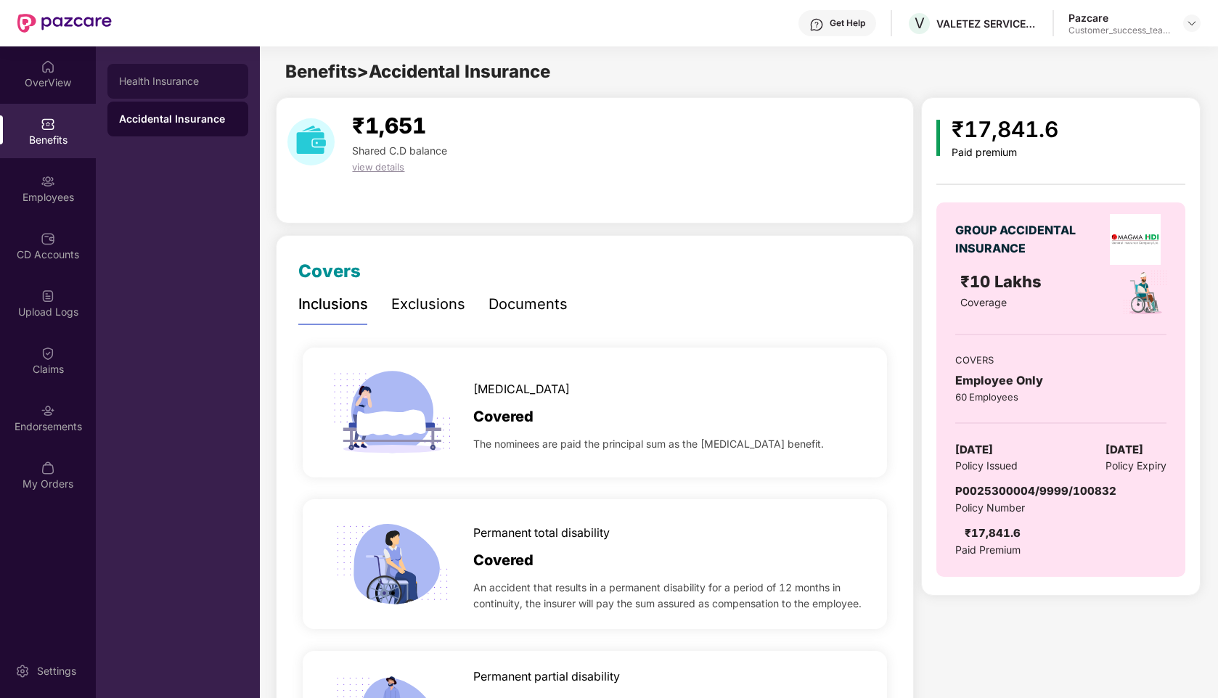
click at [141, 86] on div "Health Insurance" at bounding box center [178, 82] width 118 height 12
